Goal: Find specific page/section: Find specific page/section

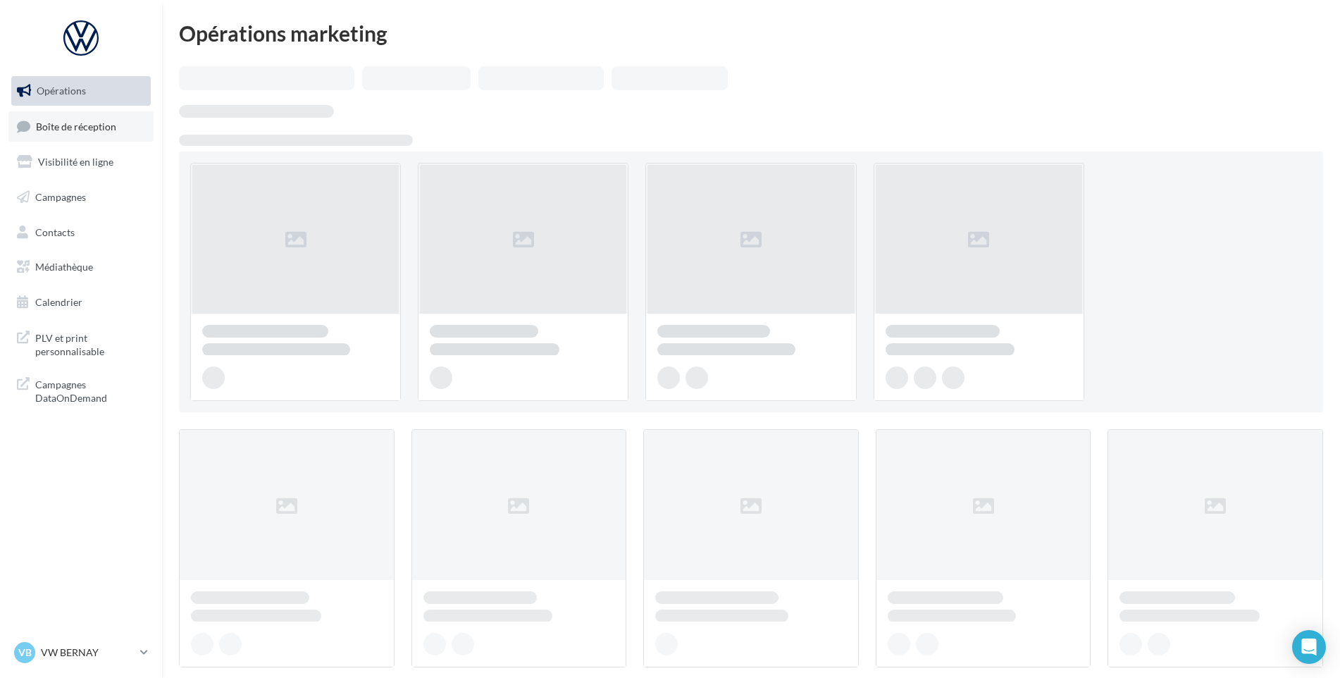
click at [77, 122] on span "Boîte de réception" at bounding box center [76, 126] width 80 height 12
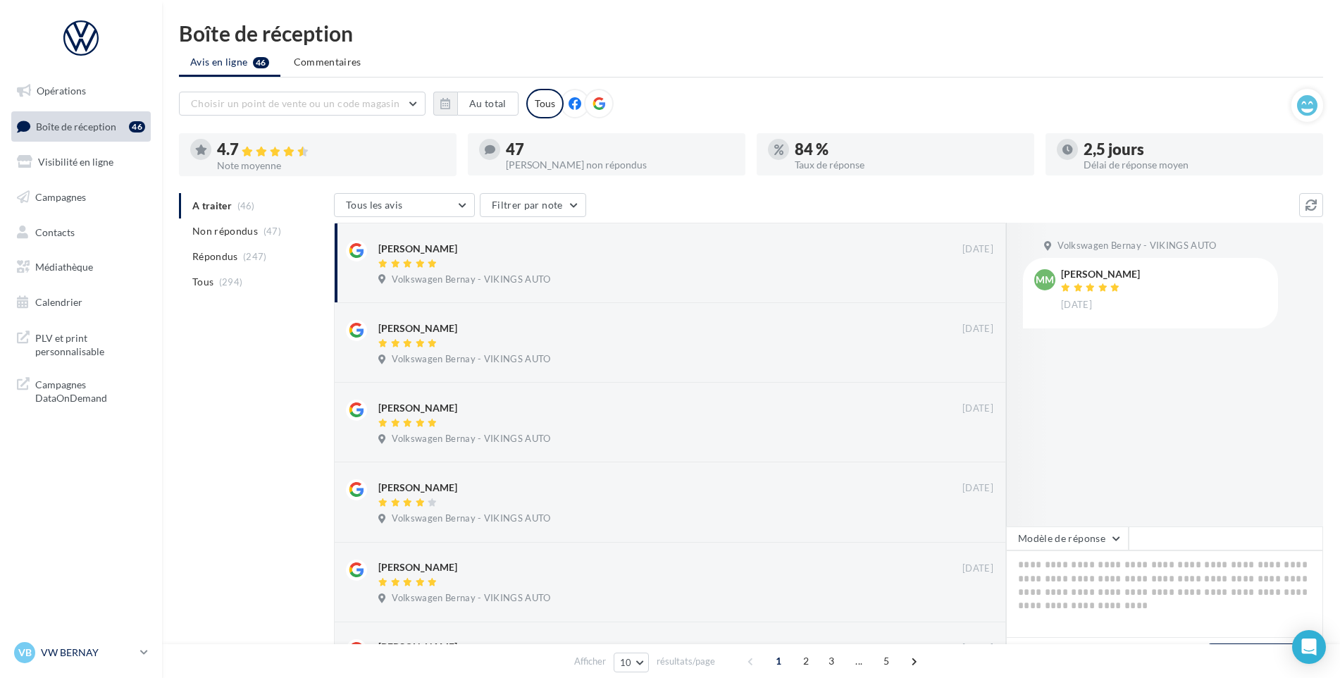
click at [112, 655] on p "VW BERNAY" at bounding box center [88, 652] width 94 height 14
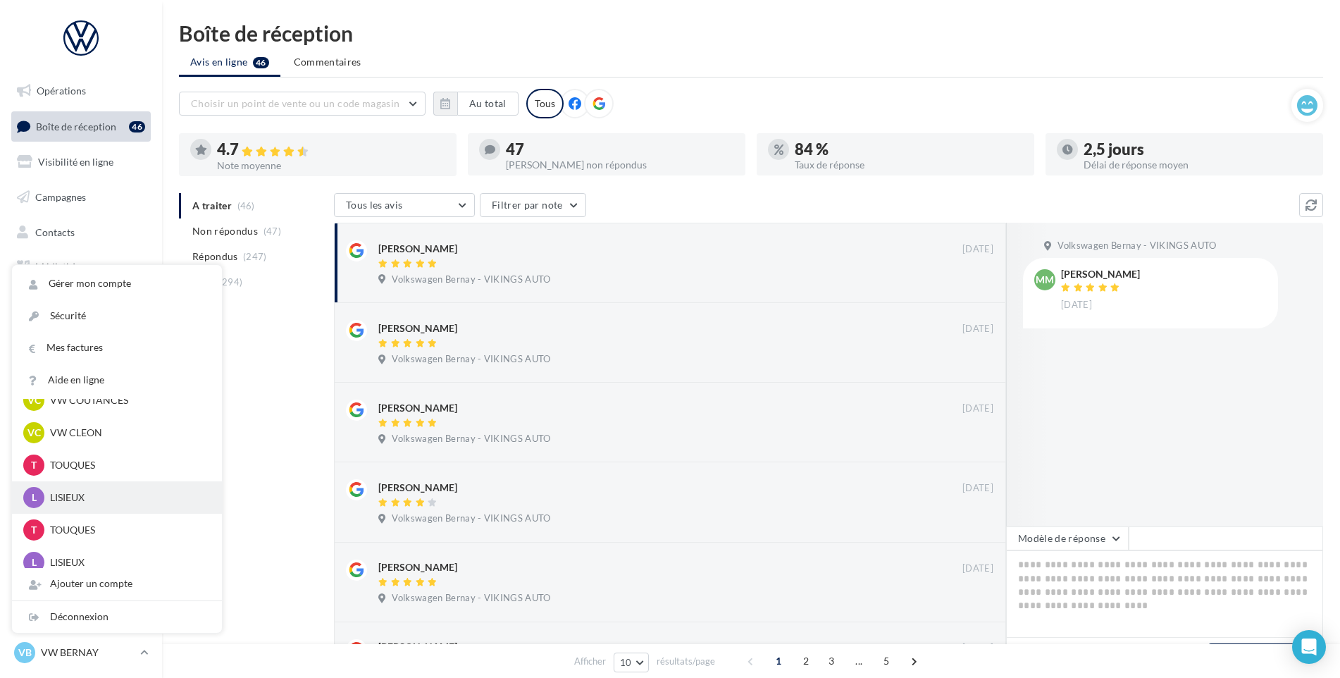
scroll to position [454, 0]
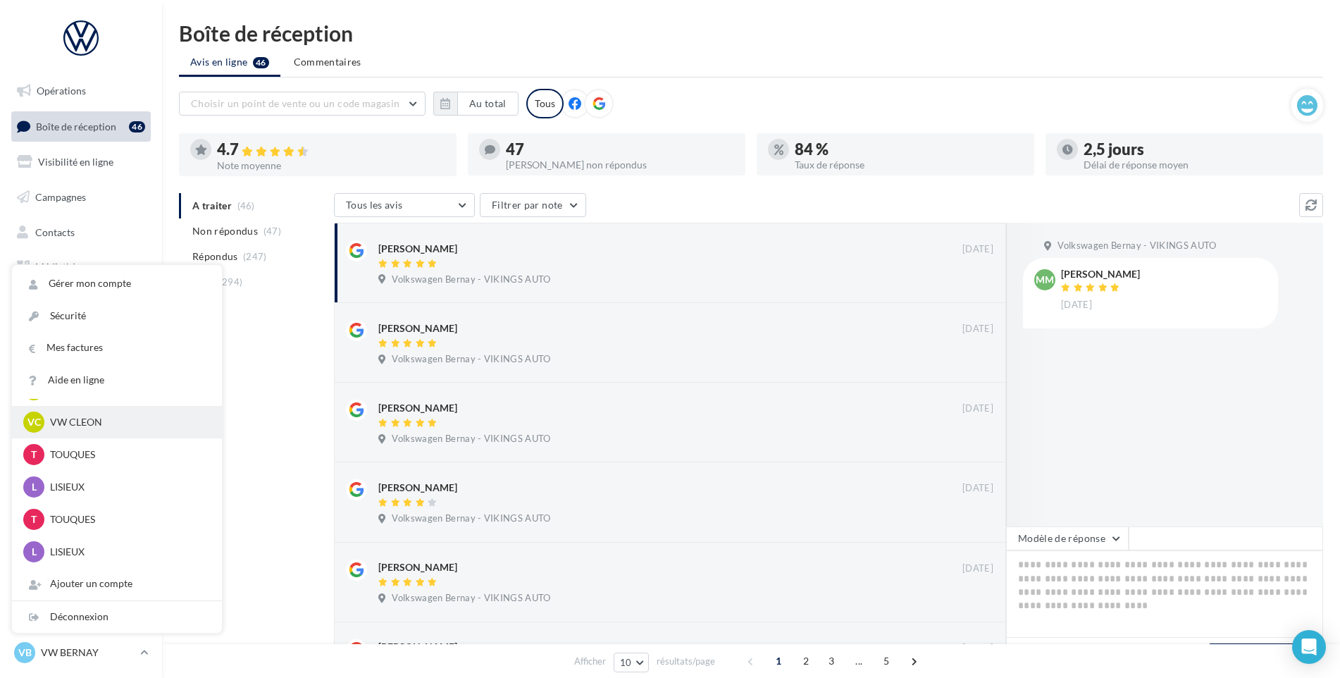
click at [113, 423] on p "VW CLEON" at bounding box center [127, 422] width 155 height 14
